Goal: Task Accomplishment & Management: Complete application form

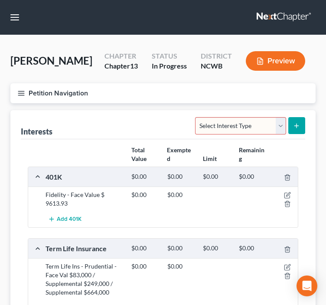
click at [273, 59] on button "Preview" at bounding box center [275, 61] width 59 height 20
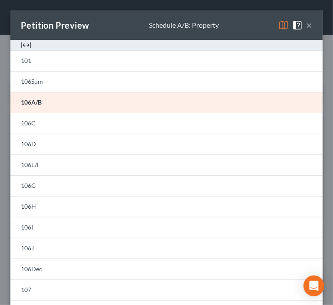
click at [306, 27] on button "×" at bounding box center [309, 25] width 6 height 10
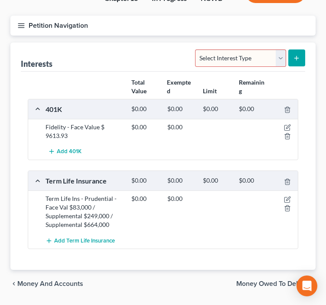
scroll to position [87, 0]
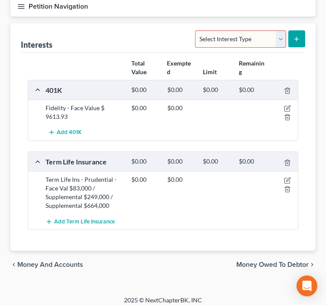
click at [54, 264] on span "Money and Accounts" at bounding box center [50, 264] width 66 height 7
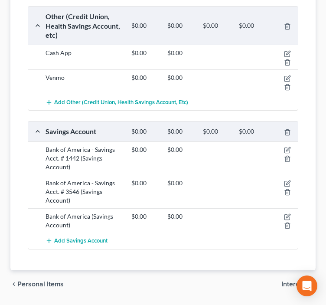
scroll to position [328, 0]
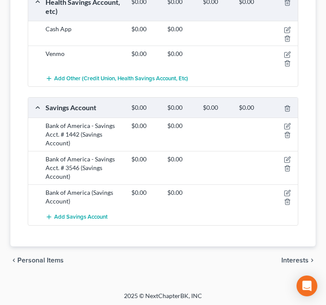
click at [288, 259] on span "Interests" at bounding box center [295, 260] width 27 height 7
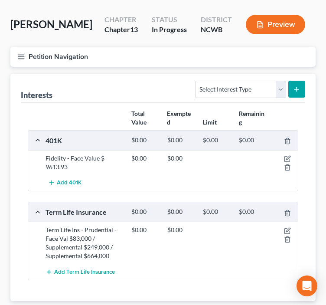
scroll to position [87, 0]
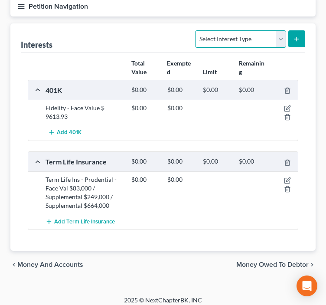
click at [273, 40] on select "Select Interest Type 401K Annuity Bond Education IRA Government Bond Government…" at bounding box center [240, 38] width 91 height 17
select select "other_retirement_plan"
click at [197, 30] on select "Select Interest Type 401K Annuity Bond Education IRA Government Bond Government…" at bounding box center [240, 38] width 91 height 17
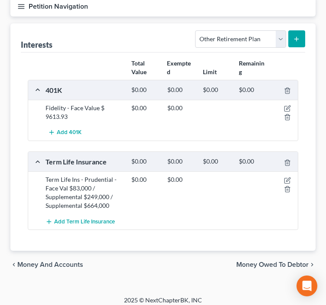
click at [299, 43] on button "submit" at bounding box center [297, 38] width 17 height 17
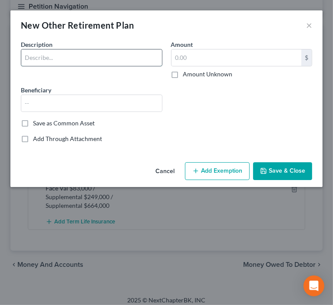
click at [137, 61] on input "text" at bounding box center [91, 57] width 141 height 16
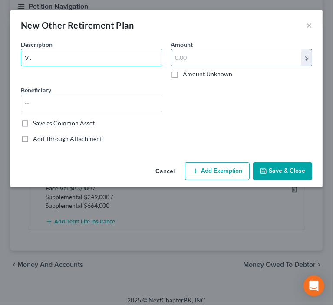
type input "V"
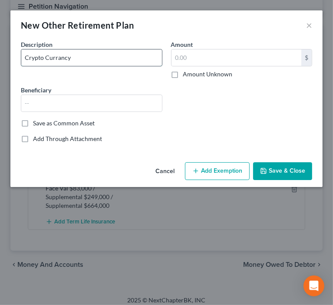
click at [50, 60] on input "Crypto Currancy" at bounding box center [91, 57] width 141 height 16
click at [57, 57] on input "Crypto Currancy" at bounding box center [91, 57] width 141 height 16
click at [81, 62] on input "Crypto Currency" at bounding box center [91, 57] width 141 height 16
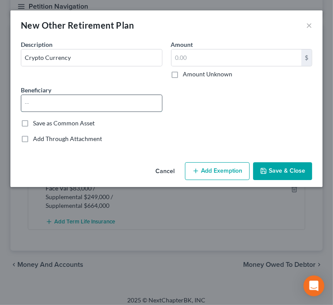
click at [85, 100] on input "text" at bounding box center [91, 103] width 141 height 16
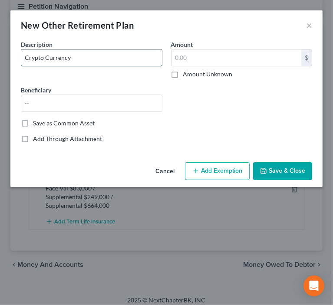
click at [128, 63] on input "Crypto Currency" at bounding box center [91, 57] width 141 height 16
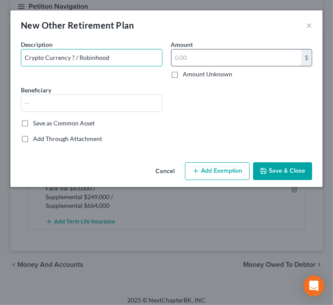
type input "Crypto Currency ? / Robinhood"
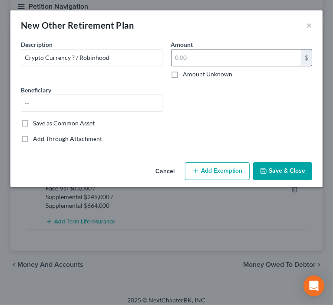
click at [204, 54] on input "text" at bounding box center [236, 57] width 130 height 16
type input "0."
click at [269, 169] on button "Save & Close" at bounding box center [282, 171] width 59 height 18
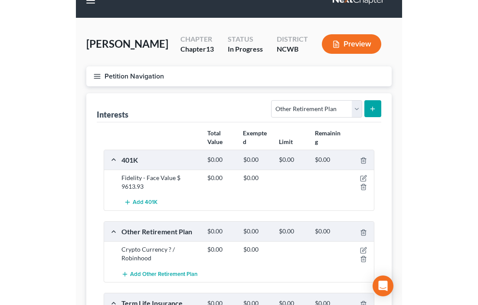
scroll to position [0, 0]
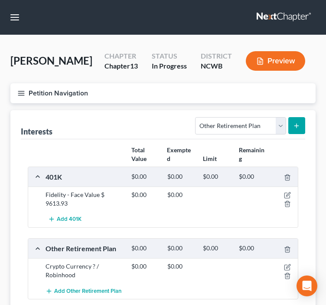
click at [22, 93] on icon "button" at bounding box center [21, 93] width 8 height 8
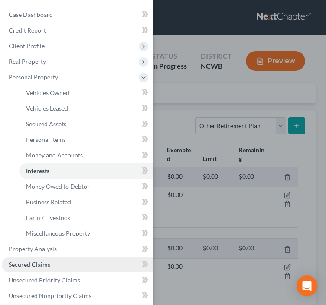
click at [37, 262] on span "Secured Claims" at bounding box center [30, 264] width 42 height 7
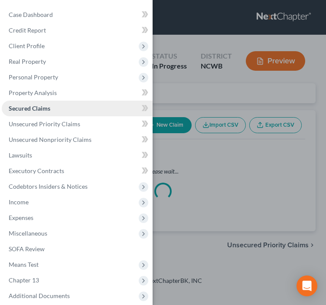
click at [37, 112] on span "Secured Claims" at bounding box center [30, 108] width 42 height 7
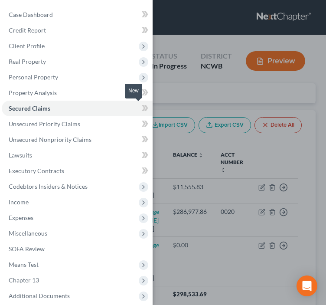
click at [142, 110] on icon at bounding box center [144, 108] width 4 height 6
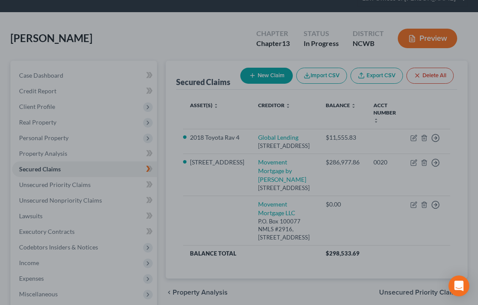
scroll to position [43, 0]
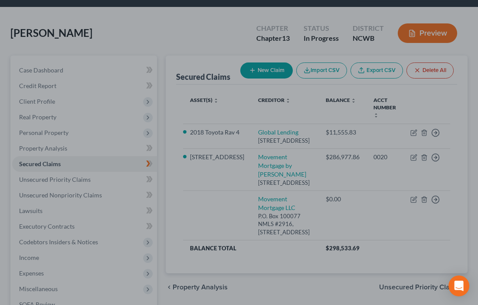
click at [326, 198] on div at bounding box center [239, 152] width 478 height 305
click at [326, 200] on div at bounding box center [239, 152] width 478 height 305
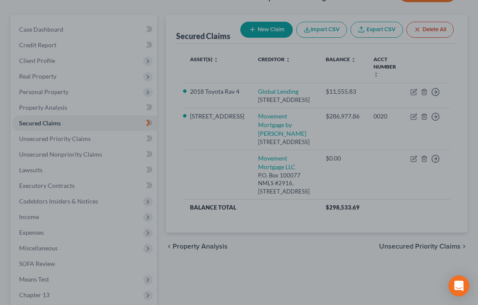
scroll to position [87, 0]
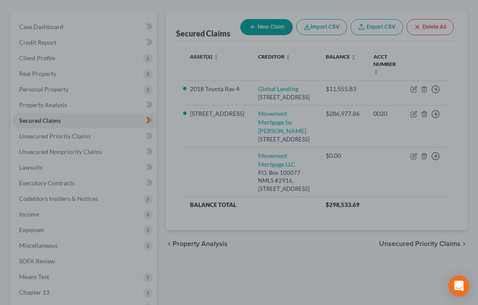
click at [326, 156] on div at bounding box center [239, 152] width 478 height 305
click at [326, 114] on div at bounding box center [239, 152] width 478 height 305
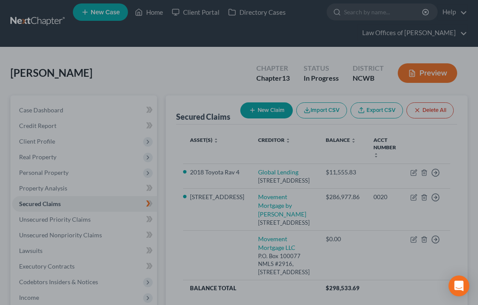
scroll to position [0, 0]
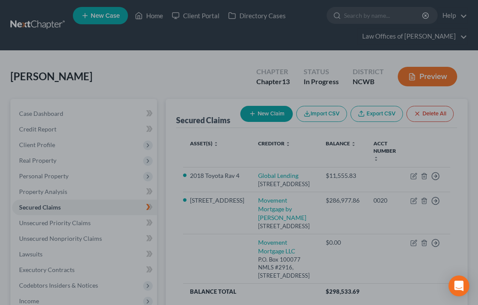
click at [326, 80] on div at bounding box center [239, 152] width 478 height 305
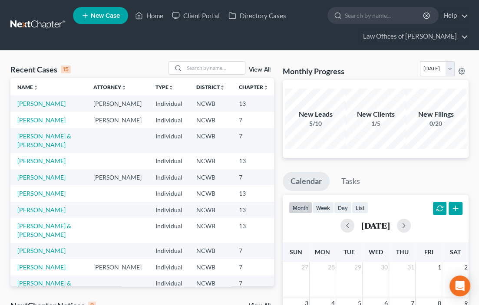
click at [28, 128] on td "[PERSON_NAME]" at bounding box center [48, 120] width 76 height 16
click at [28, 124] on link "[PERSON_NAME]" at bounding box center [41, 119] width 48 height 7
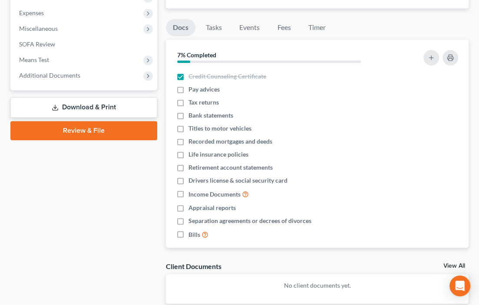
scroll to position [174, 0]
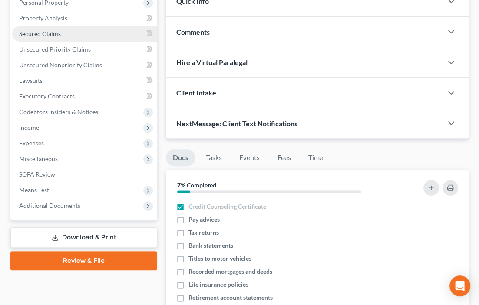
click at [44, 34] on span "Secured Claims" at bounding box center [40, 33] width 42 height 7
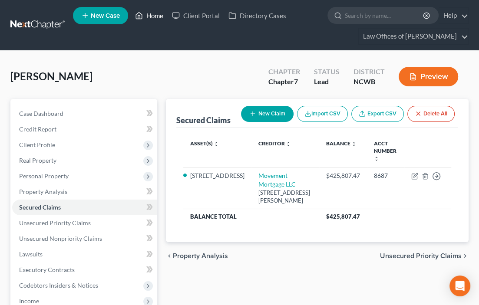
click at [161, 16] on link "Home" at bounding box center [149, 16] width 37 height 16
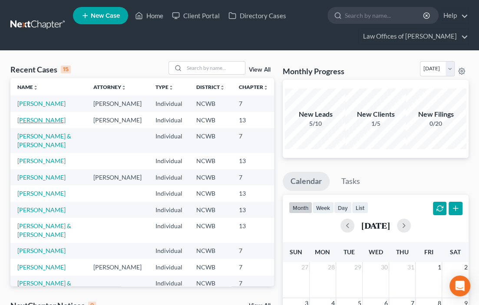
click at [22, 124] on link "[PERSON_NAME]" at bounding box center [41, 119] width 48 height 7
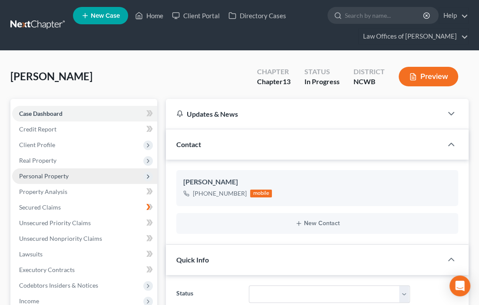
click at [30, 174] on span "Personal Property" at bounding box center [43, 175] width 49 height 7
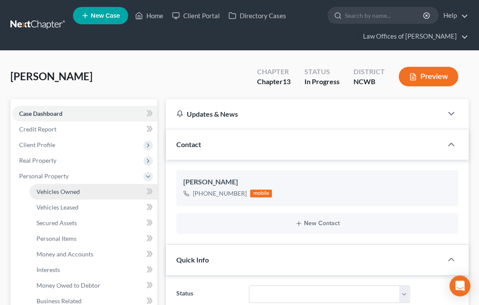
click at [73, 194] on span "Vehicles Owned" at bounding box center [57, 191] width 43 height 7
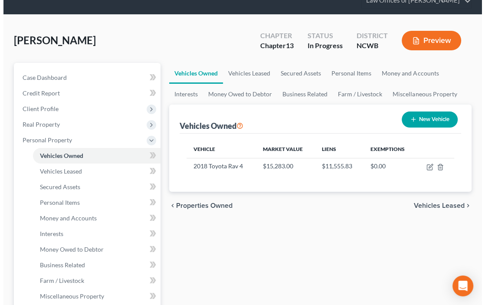
scroll to position [87, 0]
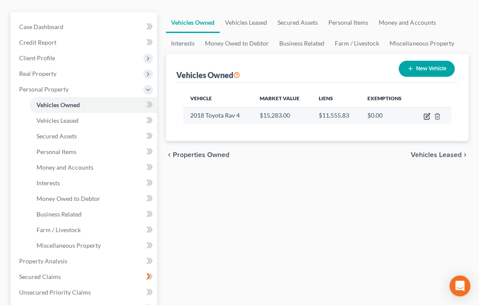
click at [424, 116] on icon "button" at bounding box center [426, 116] width 7 height 7
select select "0"
select select "8"
select select "2"
select select "0"
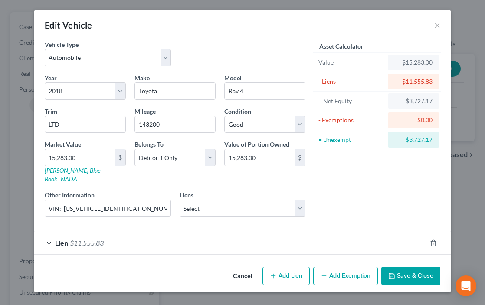
click at [91, 239] on span "$11,555.83" at bounding box center [87, 243] width 34 height 8
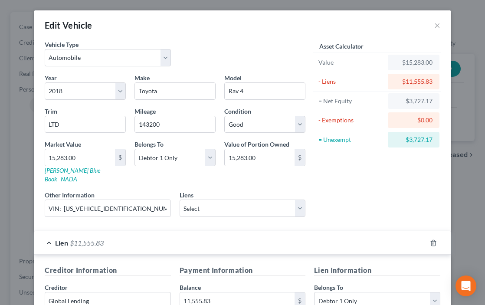
scroll to position [130, 0]
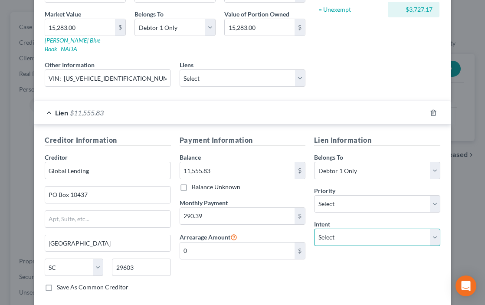
click at [338, 230] on select "Select Surrender Redeem Reaffirm Avoid Other" at bounding box center [377, 237] width 126 height 17
select select "2"
click at [314, 229] on select "Select Surrender Redeem Reaffirm Avoid Other" at bounding box center [377, 237] width 126 height 17
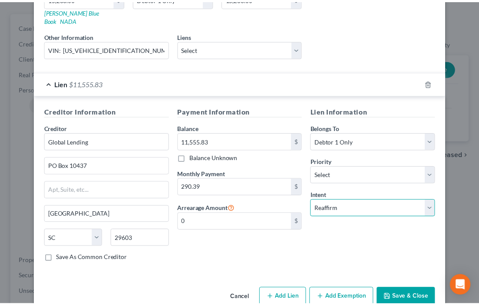
scroll to position [168, 0]
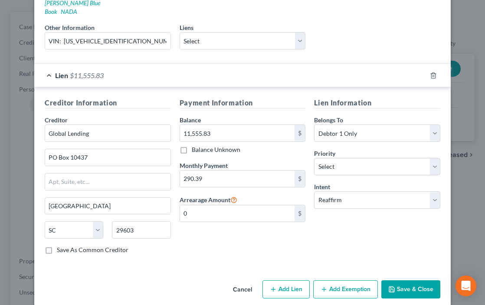
click at [404, 280] on button "Save & Close" at bounding box center [410, 289] width 59 height 18
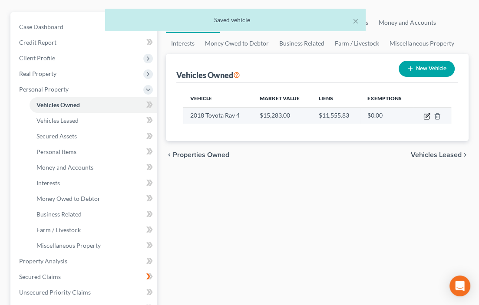
click at [427, 115] on icon "button" at bounding box center [427, 115] width 4 height 4
select select "0"
select select "8"
select select "2"
select select "0"
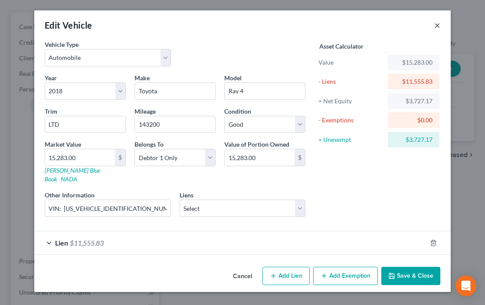
click at [436, 23] on button "×" at bounding box center [437, 25] width 6 height 10
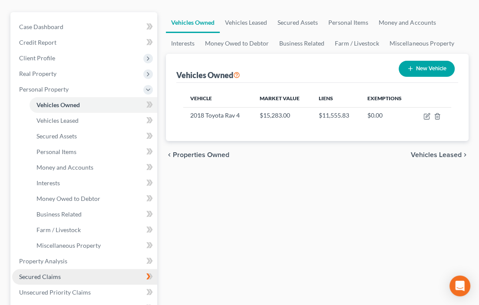
click at [28, 277] on span "Secured Claims" at bounding box center [40, 276] width 42 height 7
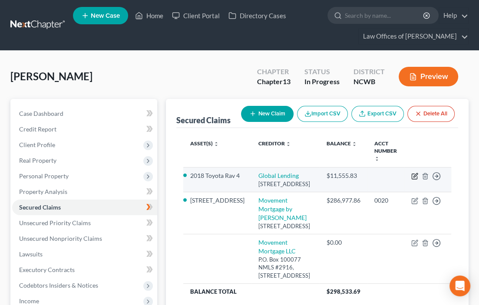
click at [415, 173] on icon "button" at bounding box center [414, 176] width 7 height 7
select select "42"
select select "0"
select select "3"
select select "2"
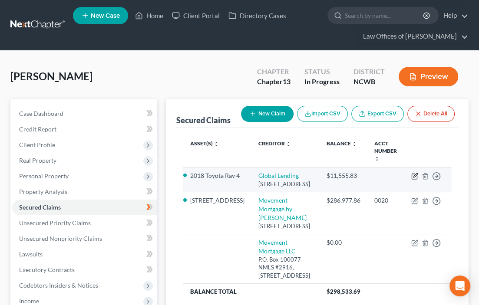
select select "0"
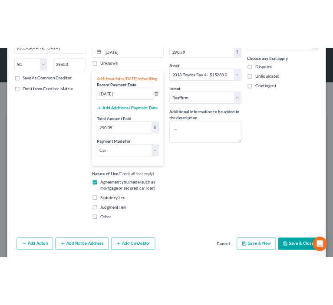
scroll to position [170, 0]
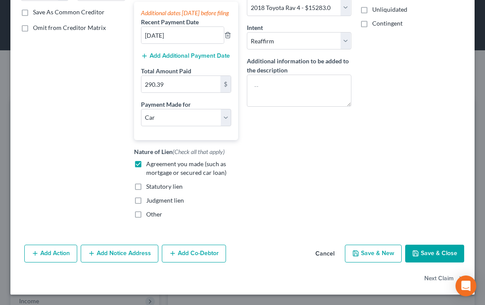
click at [415, 253] on button "Save & Close" at bounding box center [434, 254] width 59 height 18
select select
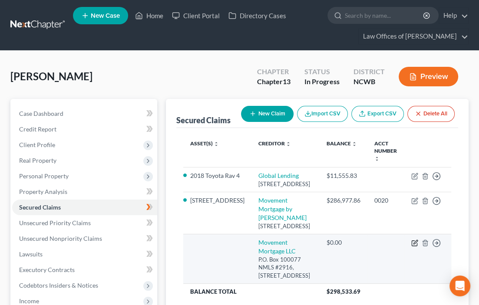
click at [413, 243] on icon "button" at bounding box center [414, 243] width 7 height 7
select select "10"
select select "0"
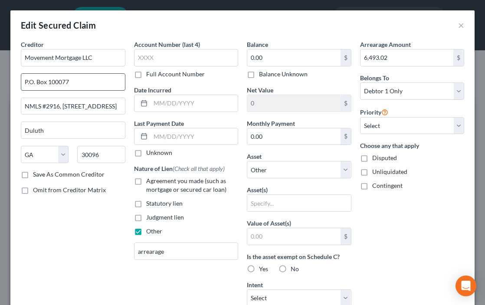
click at [87, 81] on input "P.O. Box 100077" at bounding box center [73, 82] width 104 height 16
click at [106, 61] on input "Movement Mortgage LLC" at bounding box center [73, 57] width 105 height 17
